Goal: Navigation & Orientation: Find specific page/section

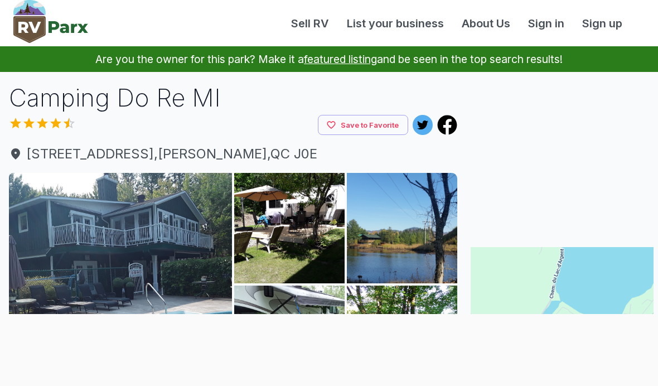
click at [537, 17] on link "Sign in" at bounding box center [547, 23] width 54 height 17
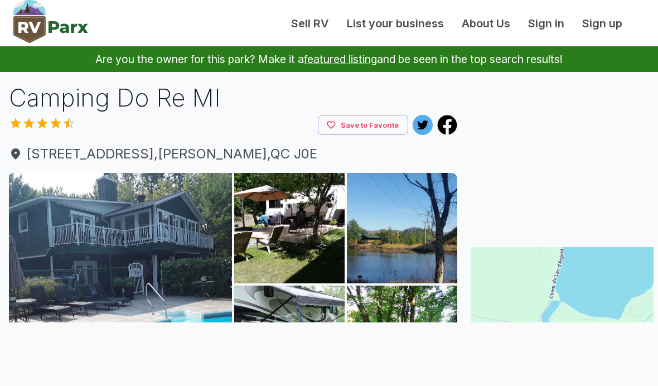
click at [533, 25] on link "Sign in" at bounding box center [547, 23] width 54 height 17
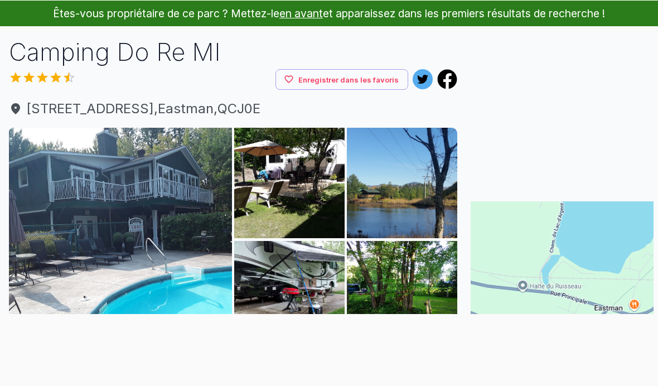
scroll to position [83, 0]
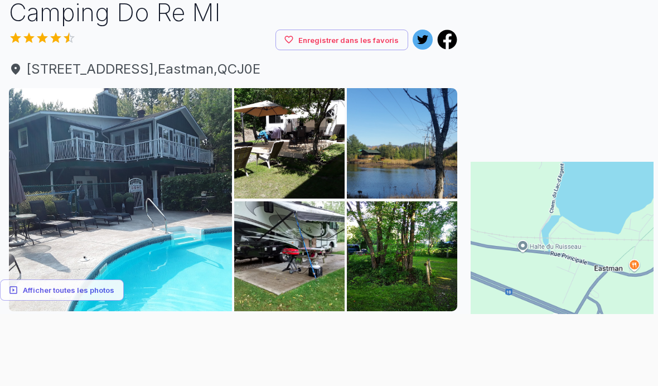
click at [377, 260] on img at bounding box center [402, 256] width 110 height 110
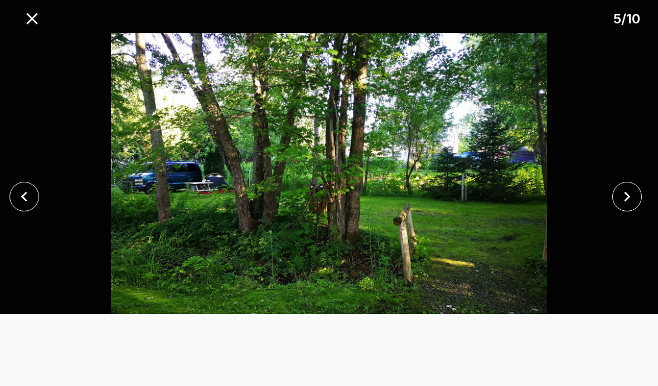
click at [618, 206] on icon "close" at bounding box center [628, 197] width 20 height 20
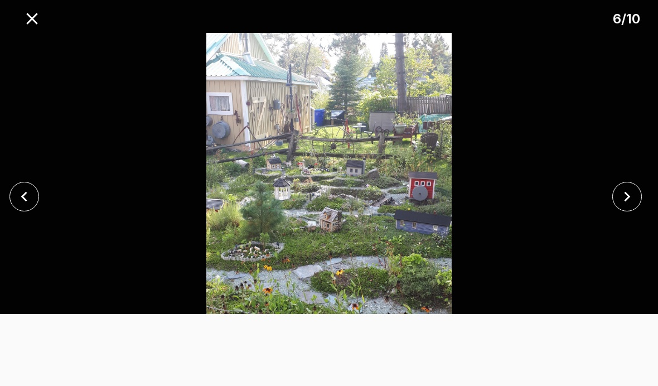
click at [625, 206] on icon "fermer" at bounding box center [628, 197] width 20 height 20
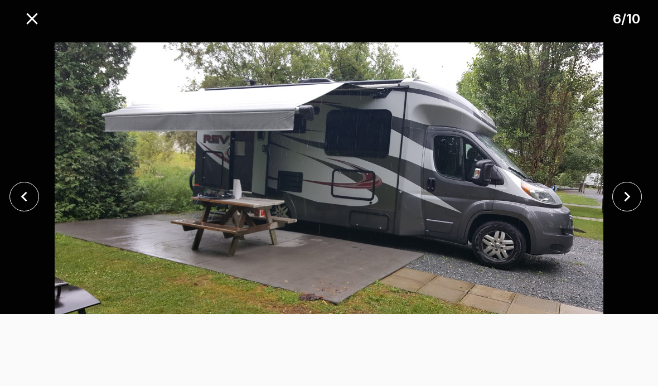
click at [624, 206] on icon "fermer" at bounding box center [628, 197] width 20 height 20
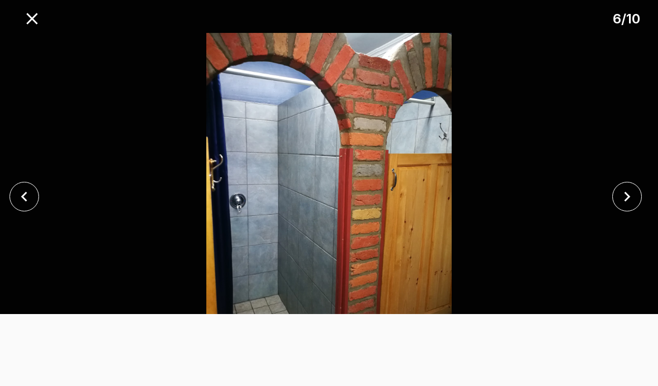
click at [623, 206] on icon "fermer" at bounding box center [628, 197] width 20 height 20
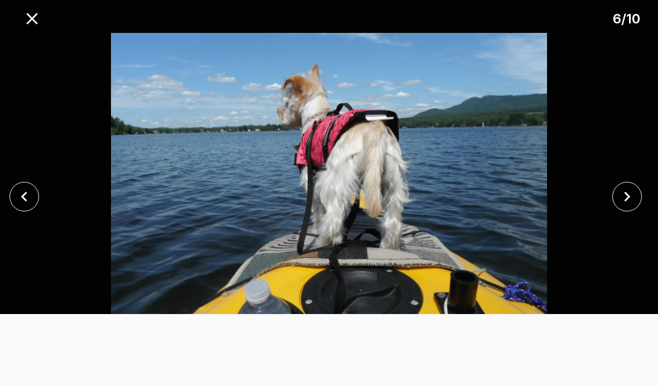
click at [623, 206] on icon "fermer" at bounding box center [628, 197] width 20 height 20
